Goal: Information Seeking & Learning: Learn about a topic

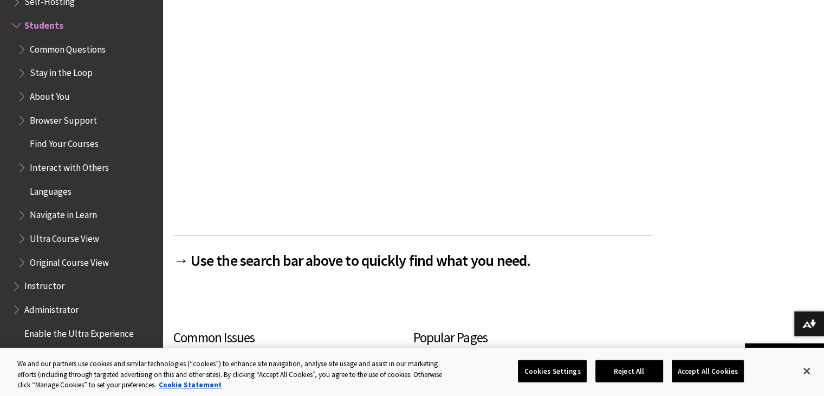
scroll to position [354, 0]
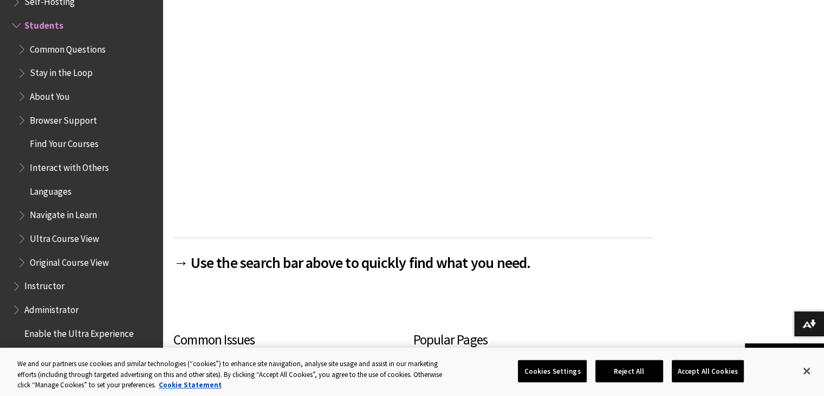
click at [22, 49] on span "Book outline for Blackboard Learn Help" at bounding box center [22, 47] width 11 height 14
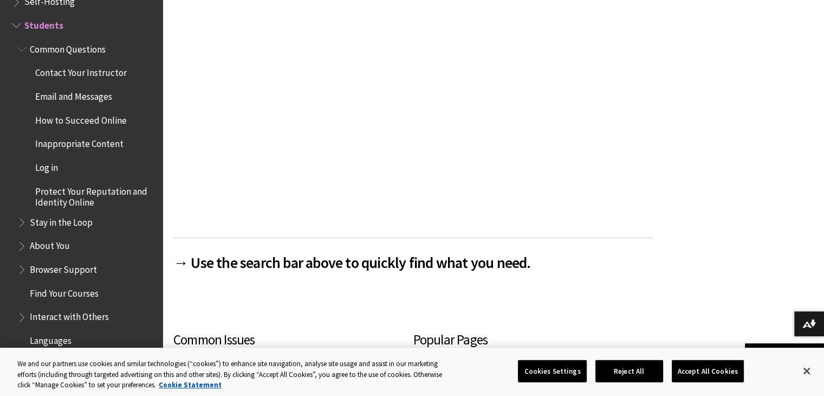
click at [22, 49] on span "Book outline for Blackboard Learn Help" at bounding box center [22, 47] width 11 height 14
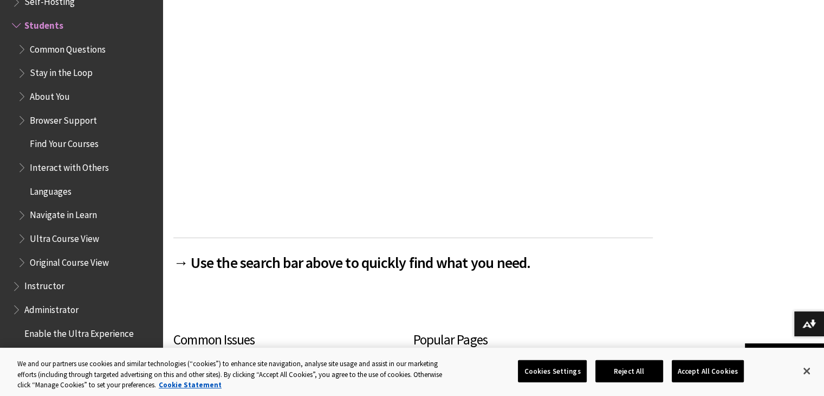
click at [23, 72] on span "Book outline for Blackboard Learn Help" at bounding box center [22, 71] width 11 height 14
click at [24, 216] on span "Book outline for Blackboard Learn Help" at bounding box center [22, 213] width 11 height 14
click at [22, 261] on span "Book outline for Blackboard Learn Help" at bounding box center [22, 260] width 11 height 14
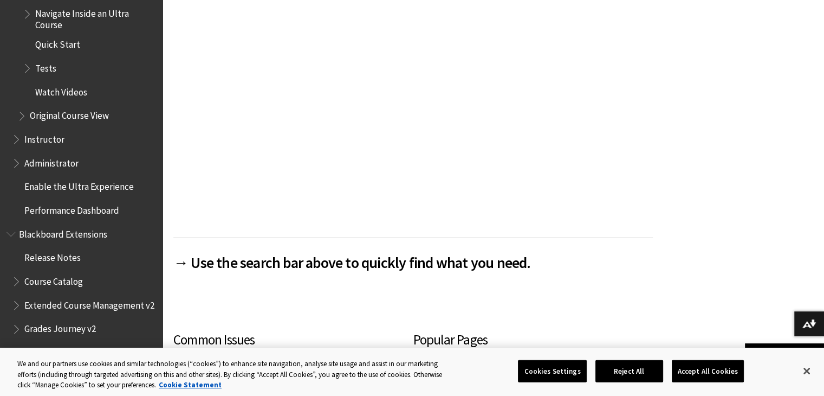
scroll to position [1491, 0]
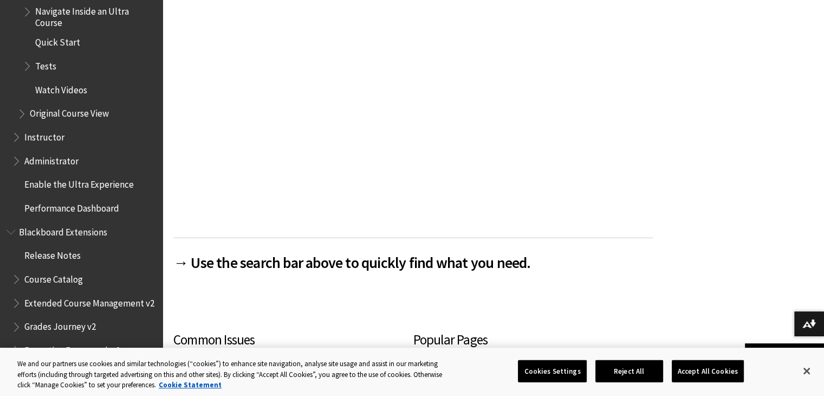
click at [26, 68] on span "Book outline for Blackboard Learn Help" at bounding box center [28, 64] width 11 height 14
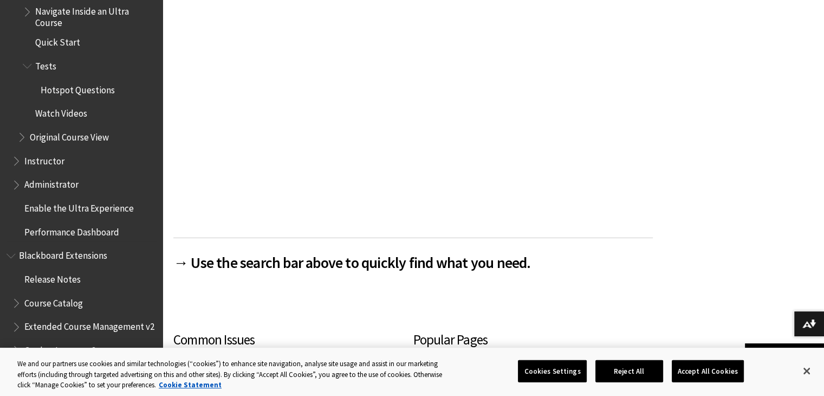
click at [26, 68] on span "Book outline for Blackboard Learn Help" at bounding box center [28, 64] width 11 height 14
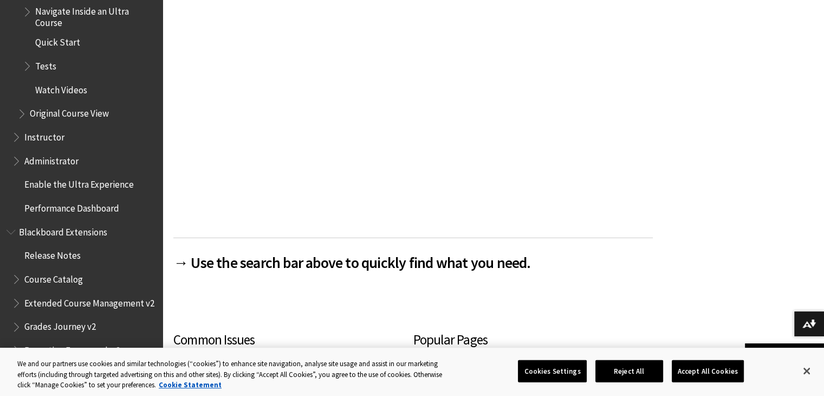
click at [18, 115] on span "Book outline for Blackboard Learn Help" at bounding box center [22, 112] width 11 height 14
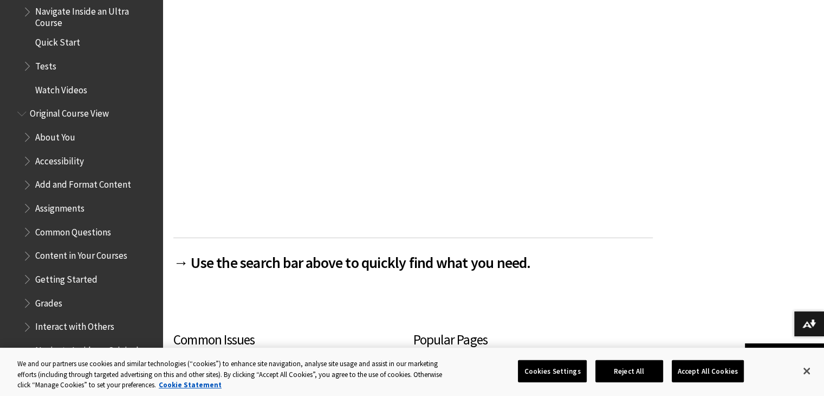
click at [18, 115] on span "Book outline for Blackboard Learn Help" at bounding box center [22, 112] width 11 height 14
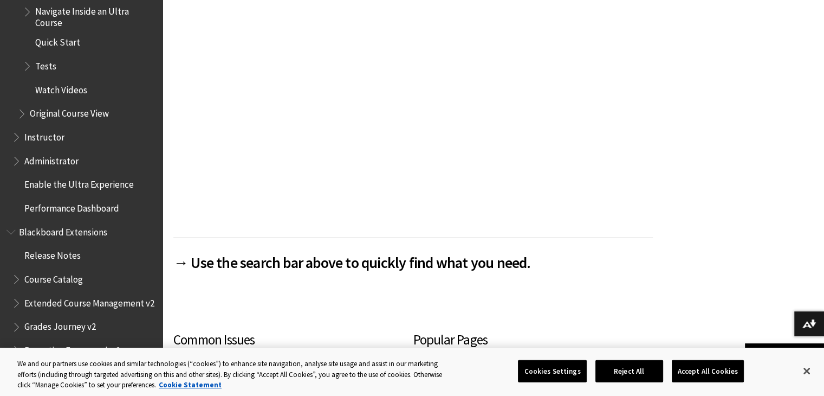
click at [28, 12] on span "Book outline for Blackboard Learn Help" at bounding box center [28, 10] width 11 height 14
click at [27, 66] on span "Book outline for Blackboard Learn Help" at bounding box center [28, 64] width 11 height 14
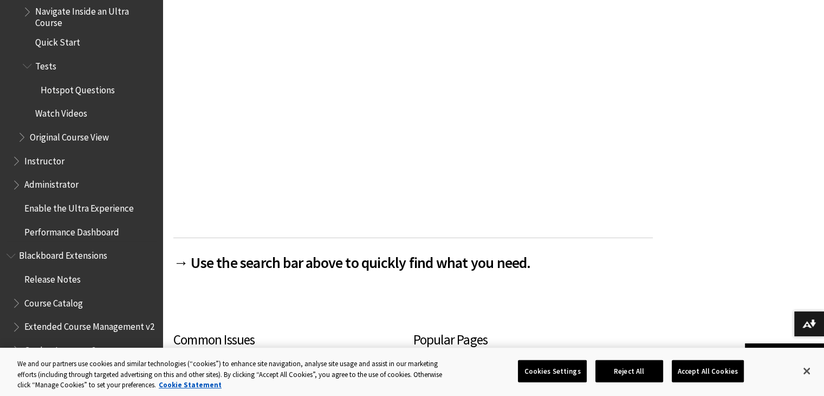
click at [27, 66] on span "Book outline for Blackboard Learn Help" at bounding box center [28, 64] width 11 height 14
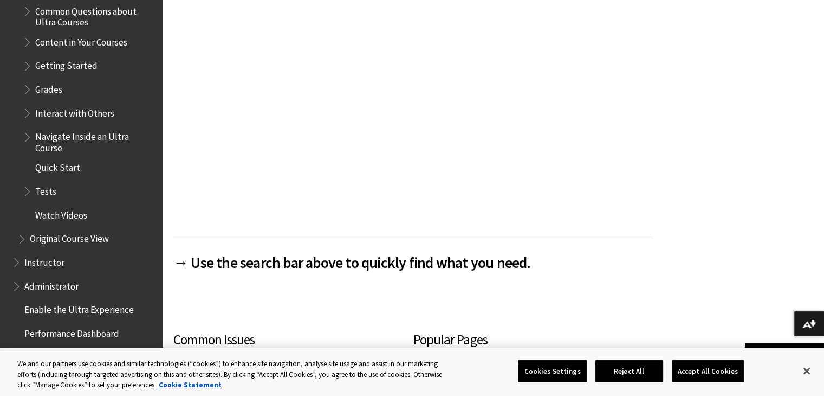
scroll to position [1339, 0]
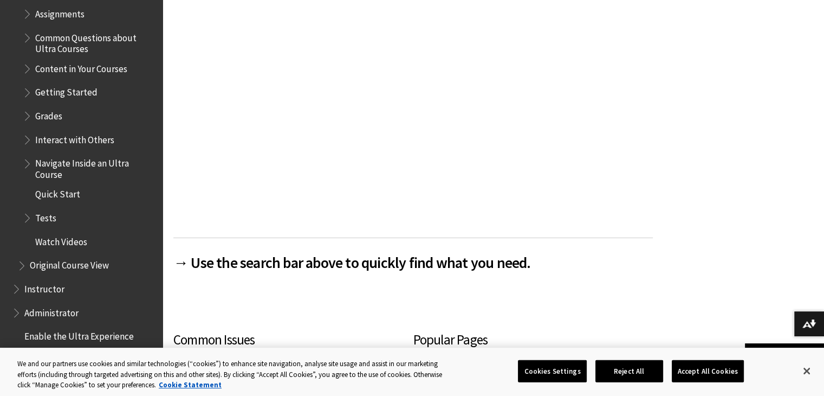
click at [53, 68] on span "Content in Your Courses" at bounding box center [81, 67] width 92 height 15
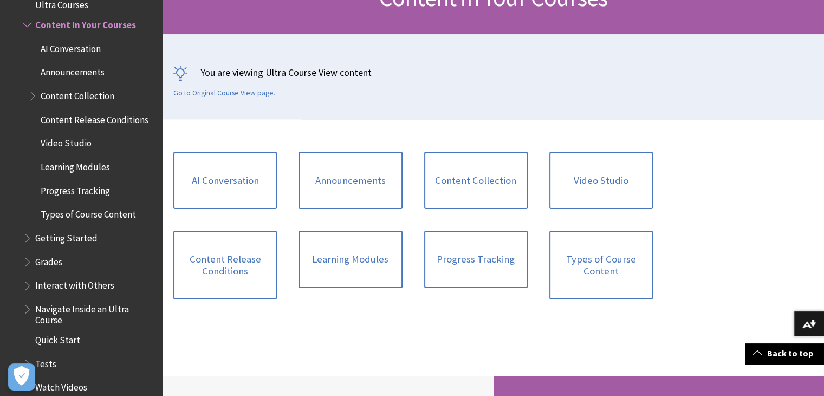
scroll to position [238, 0]
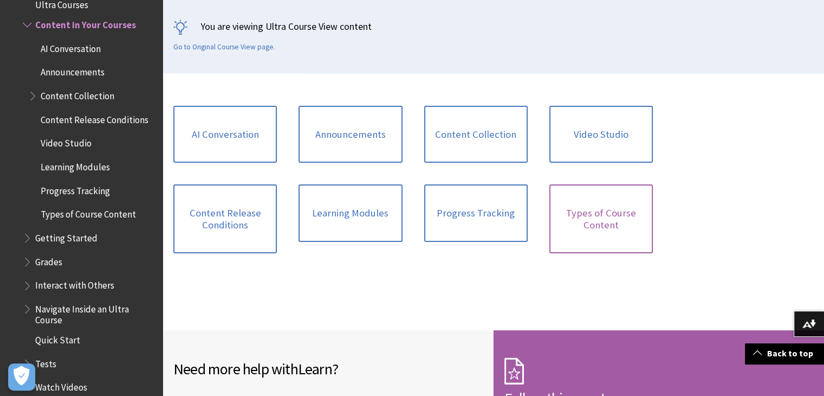
click at [600, 200] on link "Types of Course Content" at bounding box center [602, 218] width 104 height 69
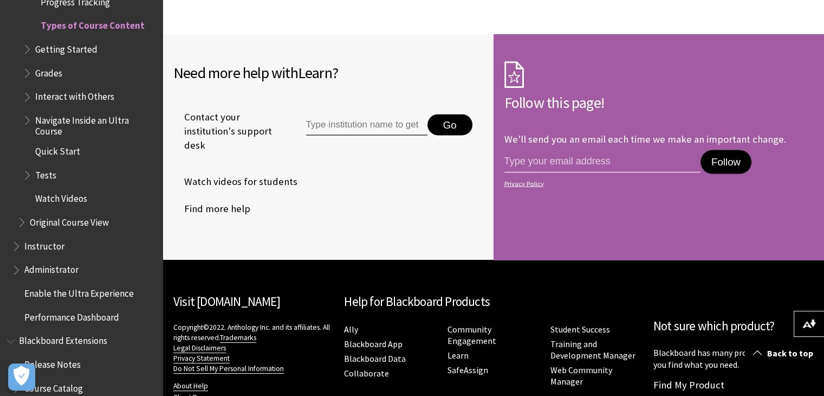
scroll to position [2254, 0]
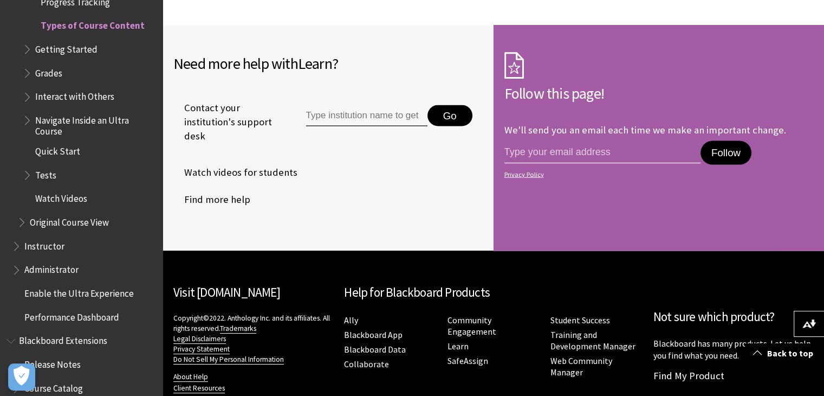
click at [56, 199] on span "Watch Videos" at bounding box center [61, 197] width 52 height 15
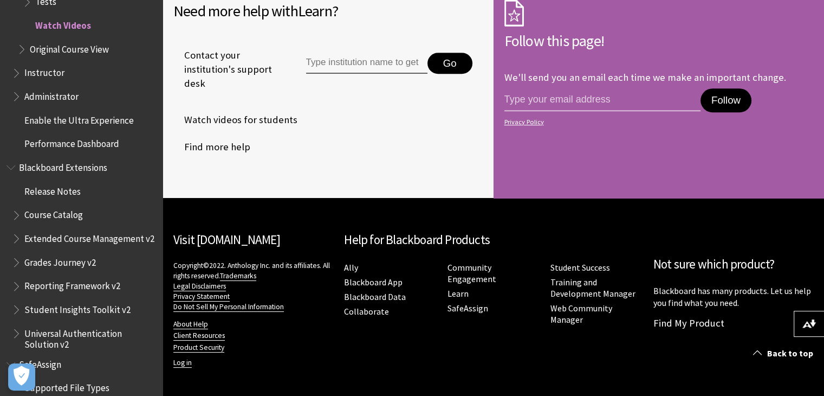
scroll to position [711, 0]
click at [54, 190] on span "Release Notes" at bounding box center [52, 189] width 56 height 15
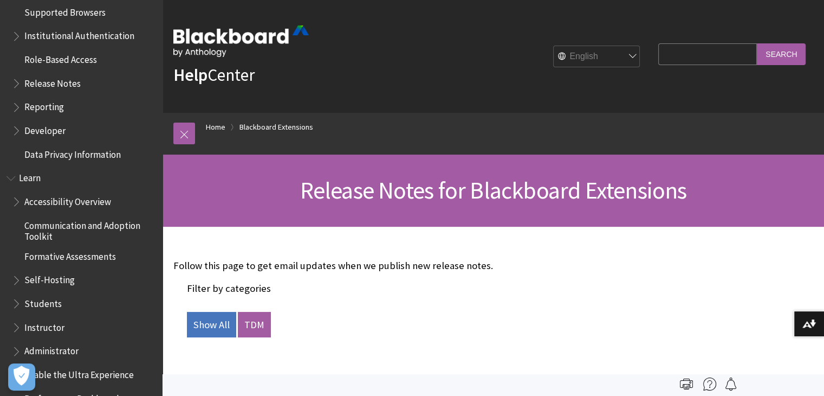
scroll to position [420, 0]
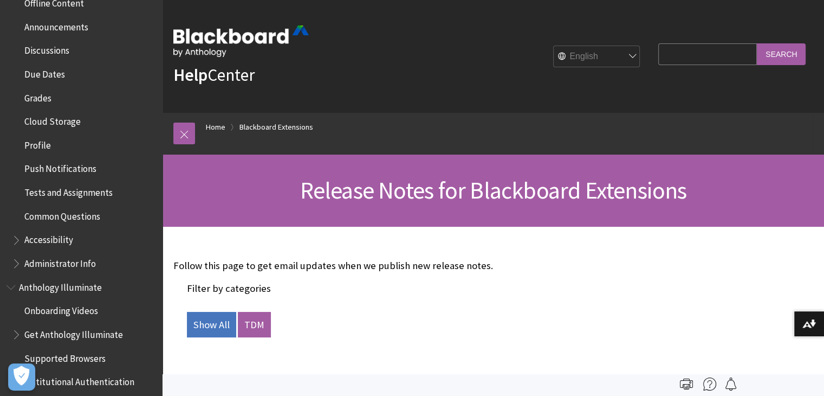
click at [60, 3] on span "Offline Content" at bounding box center [54, 1] width 60 height 15
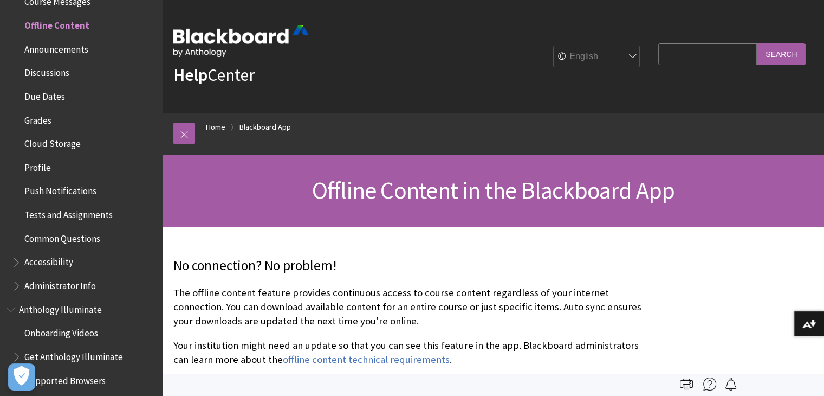
scroll to position [52, 0]
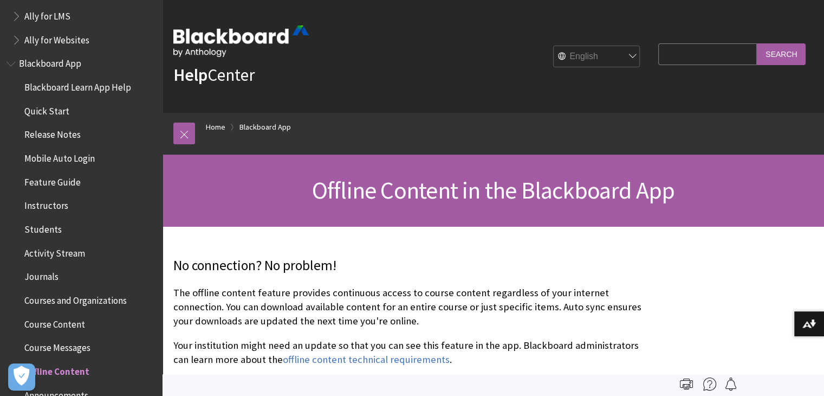
click at [62, 112] on span "Quick Start" at bounding box center [46, 109] width 45 height 15
